Goal: Complete application form

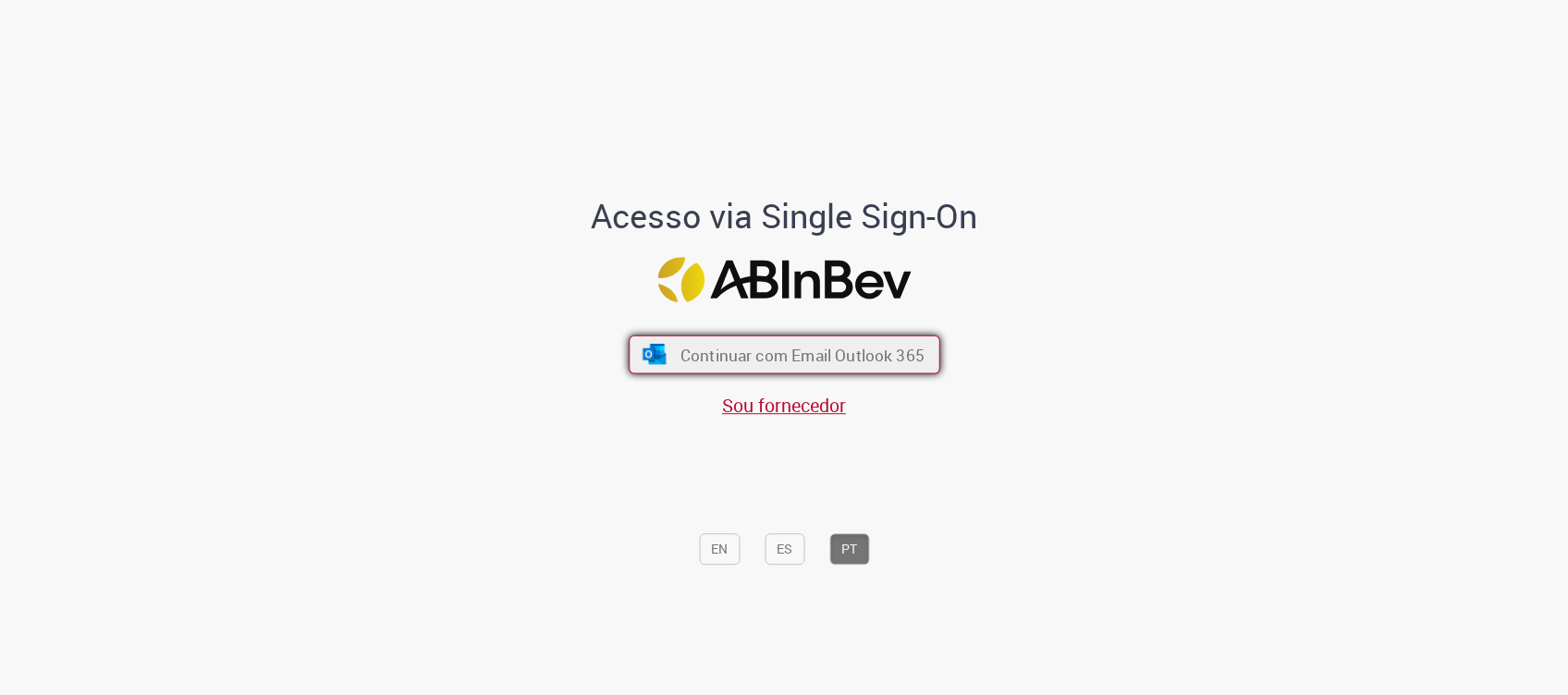
click at [744, 345] on span "Continuar com Email Outlook 365" at bounding box center [802, 354] width 244 height 21
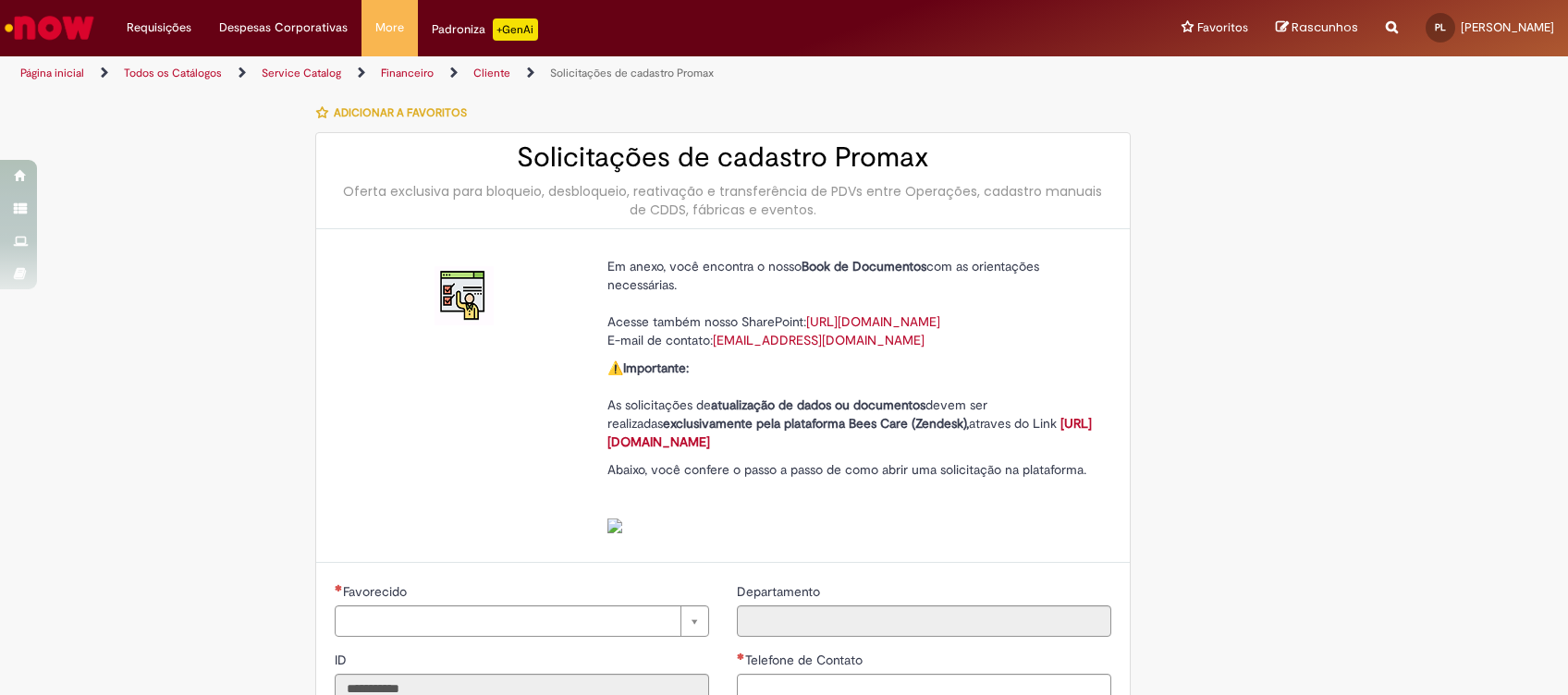
type input "**********"
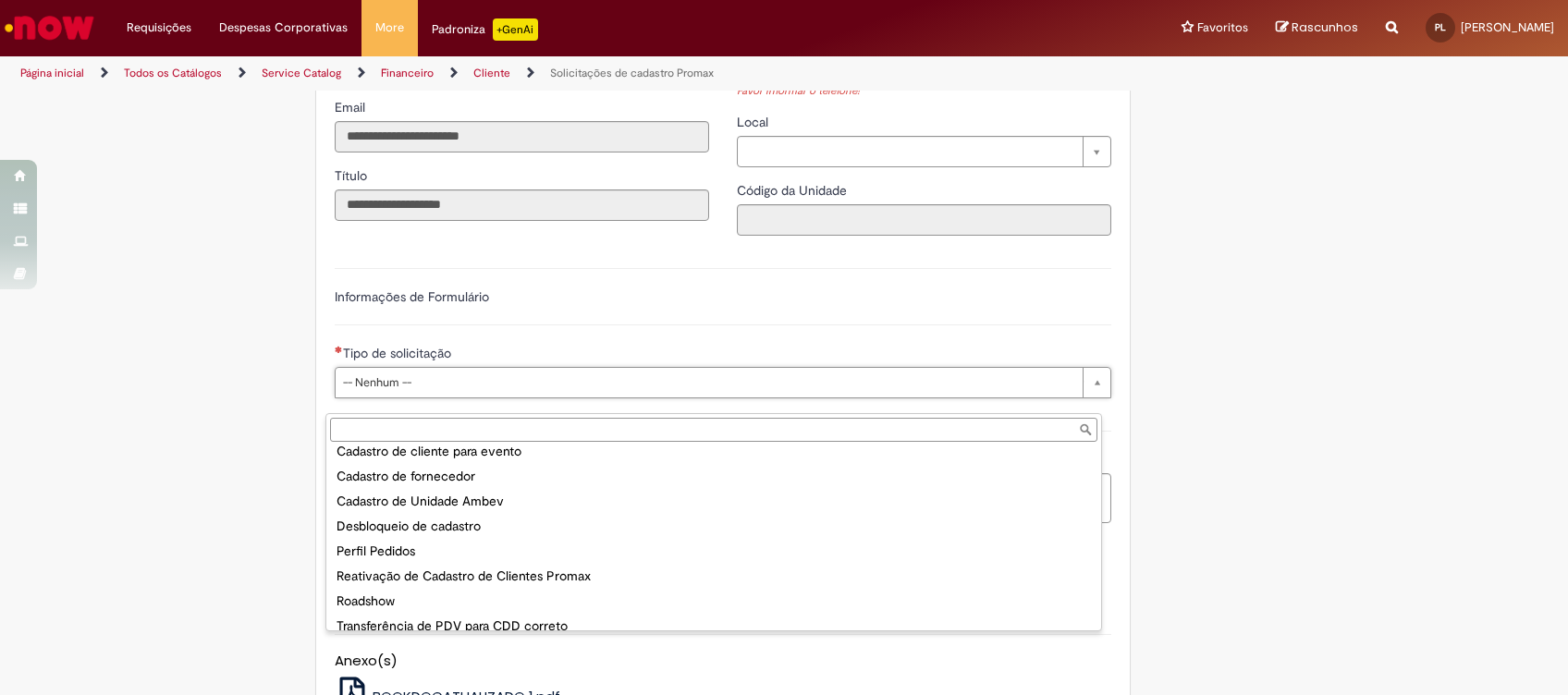
scroll to position [71, 0]
